Goal: Task Accomplishment & Management: Complete application form

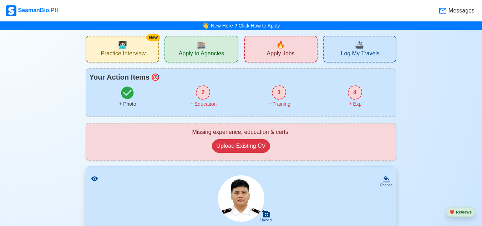
click at [303, 50] on div "🔥 Apply Jobs" at bounding box center [280, 49] width 73 height 27
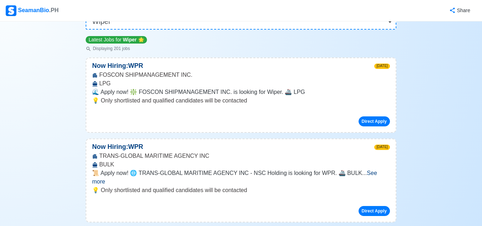
scroll to position [143, 0]
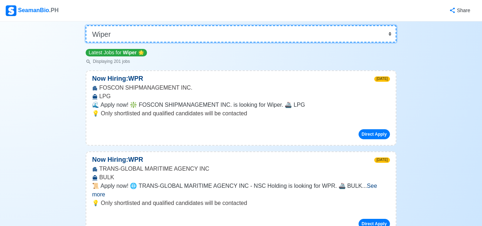
click at [328, 36] on select "👉 Select Rank or Position Master Chief Officer 2nd Officer 3rd Officer Junior O…" at bounding box center [241, 33] width 311 height 17
select select "[PERSON_NAME]"
click at [86, 42] on select "👉 Select Rank or Position Master Chief Officer 2nd Officer 3rd Officer Junior O…" at bounding box center [241, 33] width 311 height 17
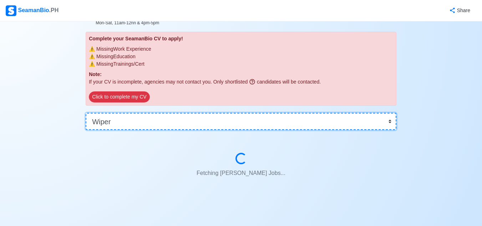
scroll to position [55, 0]
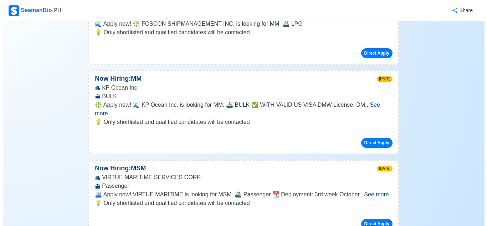
scroll to position [321, 0]
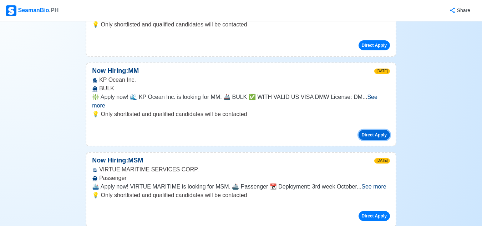
click at [366, 130] on button "Direct Apply" at bounding box center [373, 135] width 31 height 10
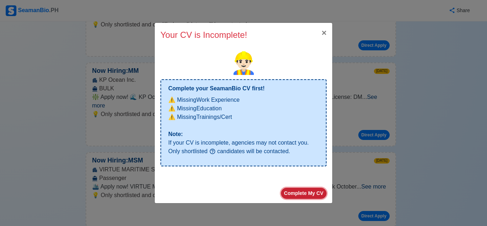
click at [307, 192] on button "Complete My CV" at bounding box center [304, 193] width 46 height 11
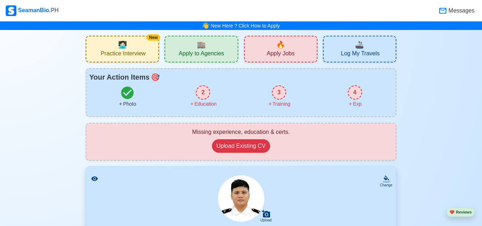
click at [281, 50] on span "Apply Jobs" at bounding box center [280, 54] width 28 height 9
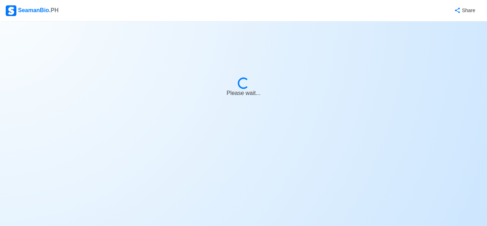
select select "Wiper"
